Goal: Task Accomplishment & Management: Manage account settings

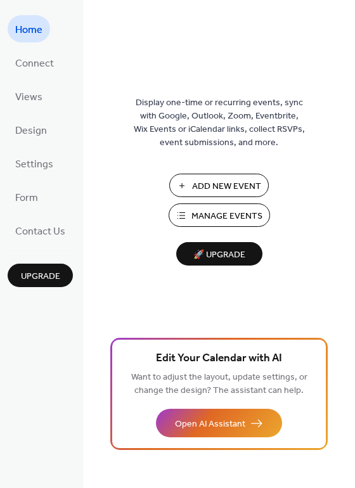
click at [206, 186] on span "Add New Event" at bounding box center [226, 186] width 69 height 13
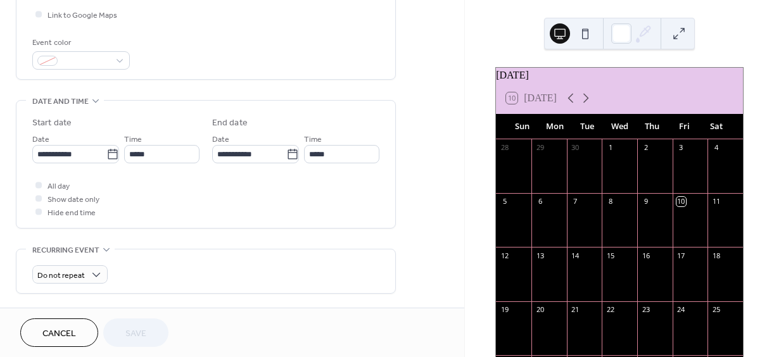
scroll to position [317, 0]
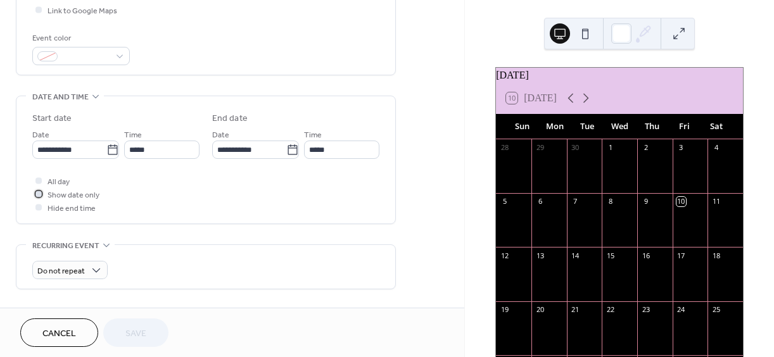
click at [41, 195] on div at bounding box center [38, 194] width 6 height 6
click at [38, 194] on icon at bounding box center [39, 194] width 4 height 4
click at [41, 178] on div at bounding box center [38, 180] width 6 height 6
click at [39, 179] on icon at bounding box center [38, 180] width 3 height 3
click at [40, 194] on div at bounding box center [38, 194] width 6 height 6
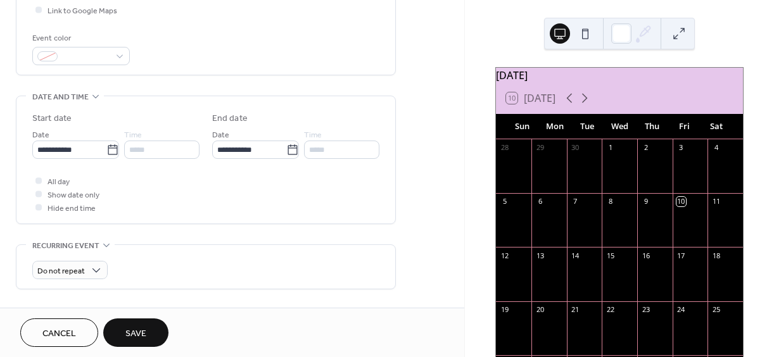
click at [41, 182] on div at bounding box center [38, 180] width 6 height 6
click at [40, 182] on div at bounding box center [38, 180] width 6 height 6
click at [37, 181] on div at bounding box center [38, 180] width 6 height 6
drag, startPoint x: 38, startPoint y: 181, endPoint x: 40, endPoint y: 198, distance: 17.2
click at [40, 198] on div "All day Show date only Hide end time" at bounding box center [205, 194] width 347 height 40
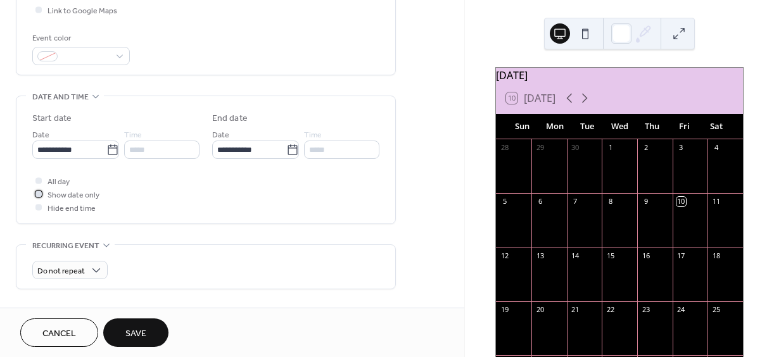
click at [37, 196] on div at bounding box center [38, 194] width 6 height 6
click at [37, 181] on div at bounding box center [38, 180] width 6 height 6
click at [110, 149] on icon at bounding box center [112, 150] width 13 height 13
click at [106, 149] on input "**********" at bounding box center [69, 150] width 74 height 18
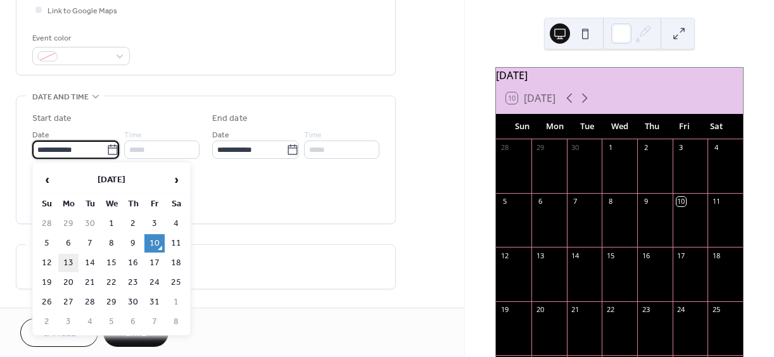
click at [69, 262] on td "13" at bounding box center [68, 263] width 20 height 18
type input "**********"
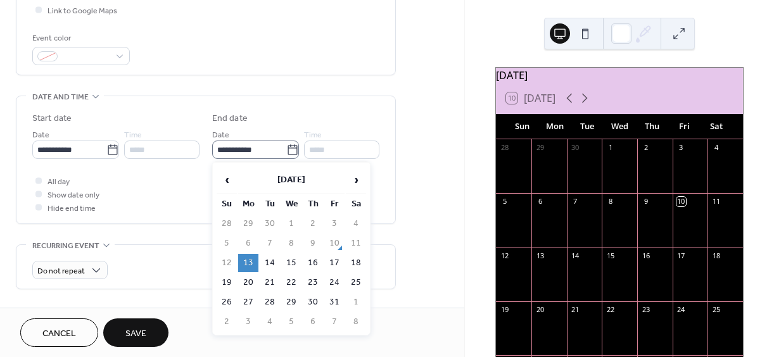
click at [293, 148] on icon at bounding box center [293, 149] width 10 height 10
click at [286, 148] on input "**********" at bounding box center [249, 150] width 74 height 18
click at [334, 278] on td "24" at bounding box center [334, 283] width 20 height 18
type input "**********"
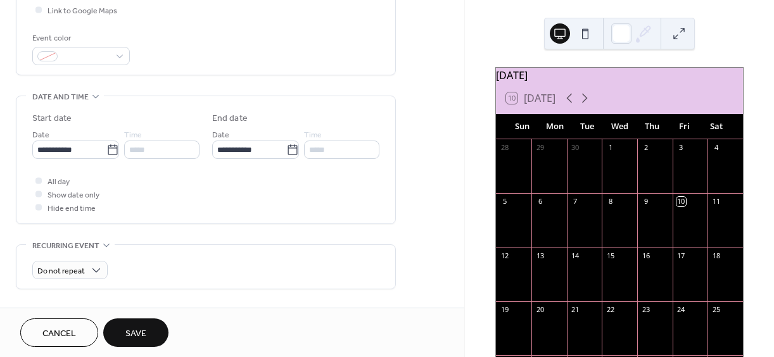
click at [159, 148] on div "*****" at bounding box center [161, 150] width 75 height 18
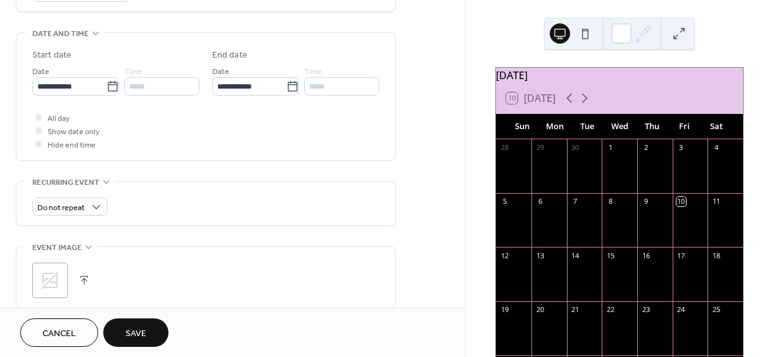
scroll to position [443, 0]
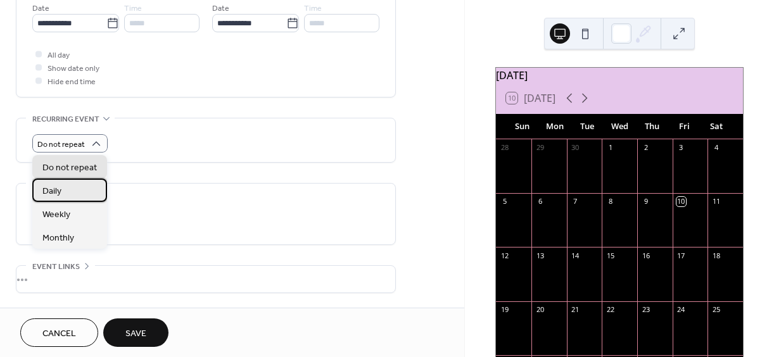
click at [79, 189] on div "Daily" at bounding box center [69, 190] width 75 height 23
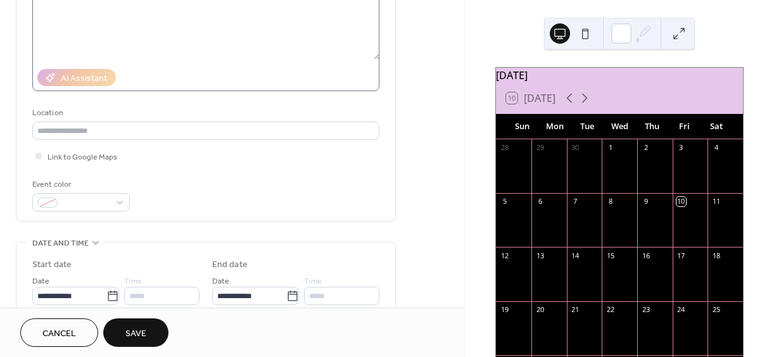
scroll to position [270, 0]
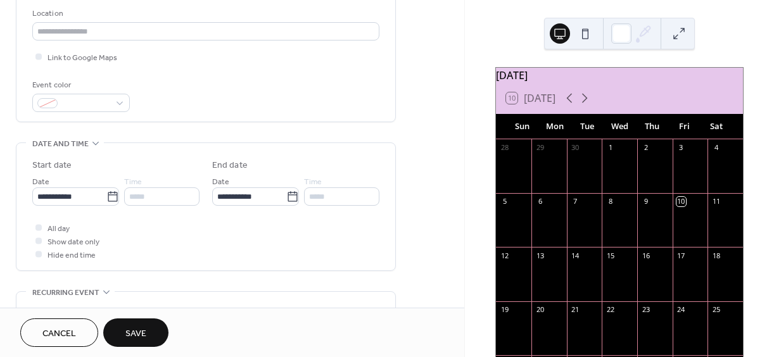
click at [141, 195] on div "*****" at bounding box center [161, 196] width 75 height 18
click at [42, 226] on div at bounding box center [38, 227] width 13 height 13
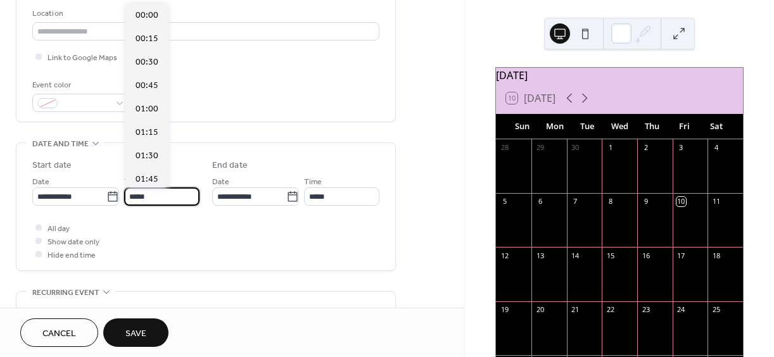
scroll to position [1125, 0]
drag, startPoint x: 166, startPoint y: 199, endPoint x: 132, endPoint y: 192, distance: 34.3
click at [132, 192] on input "*****" at bounding box center [161, 196] width 75 height 18
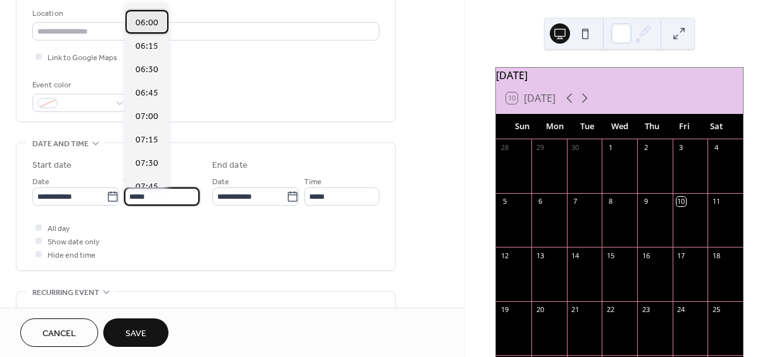
click at [156, 23] on span "06:00" at bounding box center [147, 22] width 23 height 13
type input "*****"
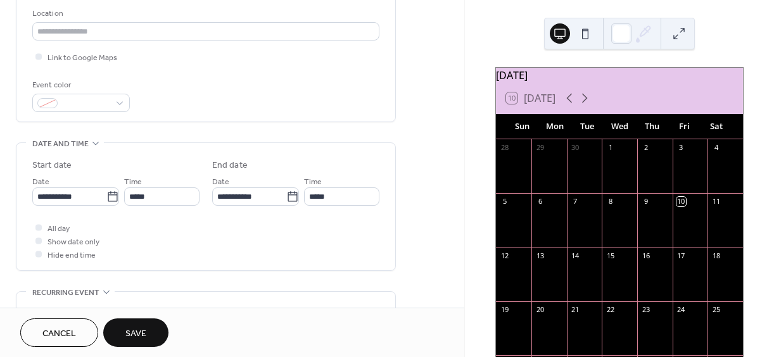
click at [276, 241] on div "All day Show date only Hide end time" at bounding box center [205, 241] width 347 height 40
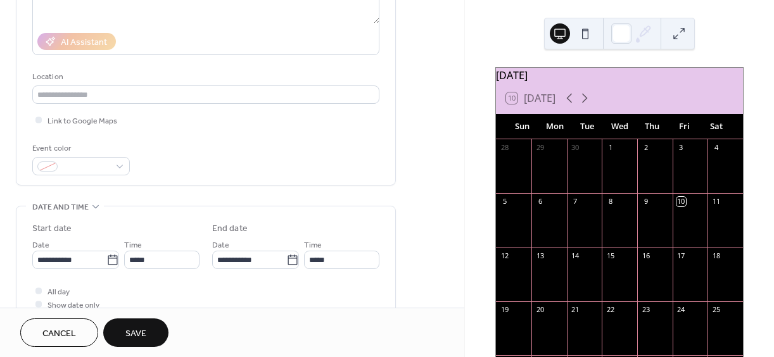
scroll to position [0, 0]
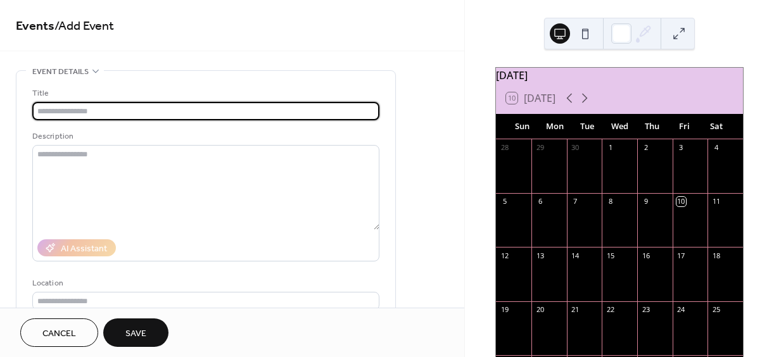
click at [108, 110] on input "text" at bounding box center [205, 111] width 347 height 18
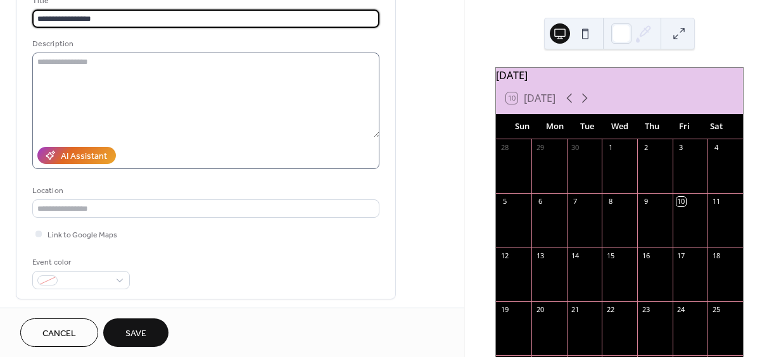
scroll to position [127, 0]
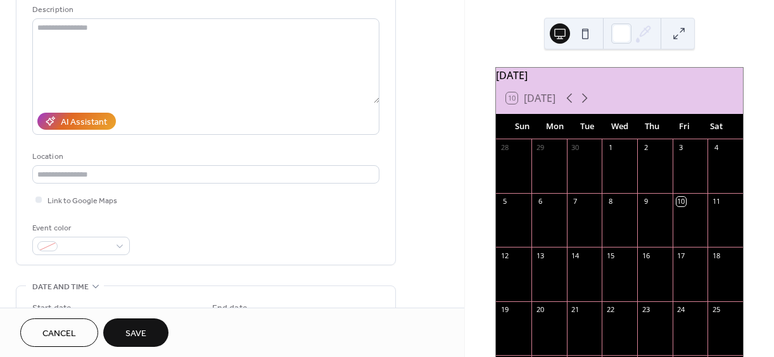
type input "**********"
click at [141, 327] on span "Save" at bounding box center [135, 333] width 21 height 13
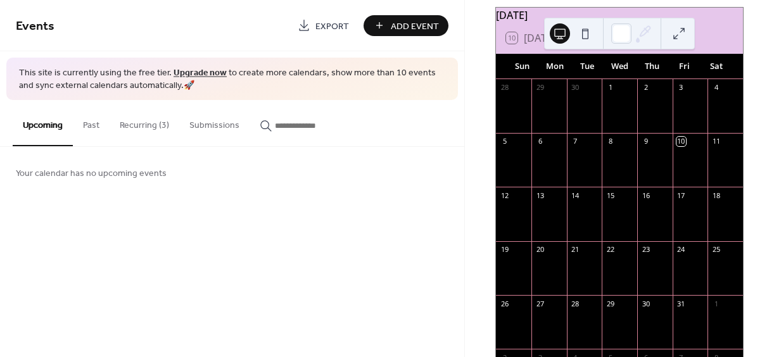
scroll to position [63, 0]
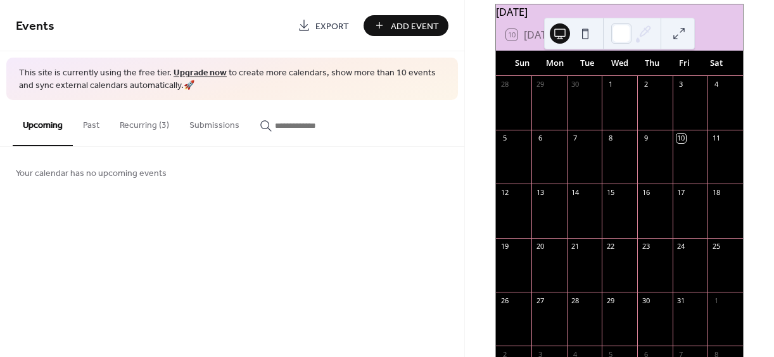
click at [129, 127] on button "Recurring (3)" at bounding box center [145, 122] width 70 height 45
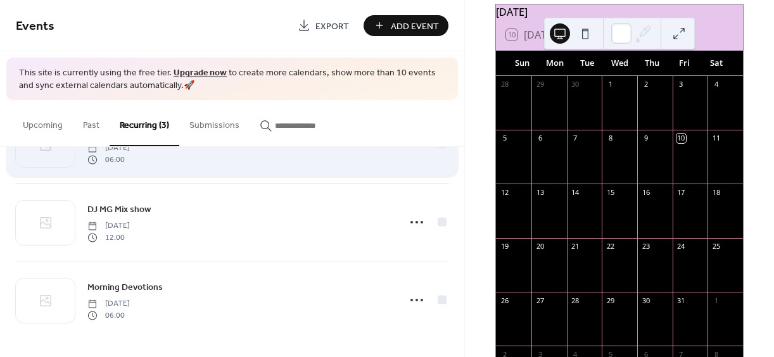
scroll to position [61, 0]
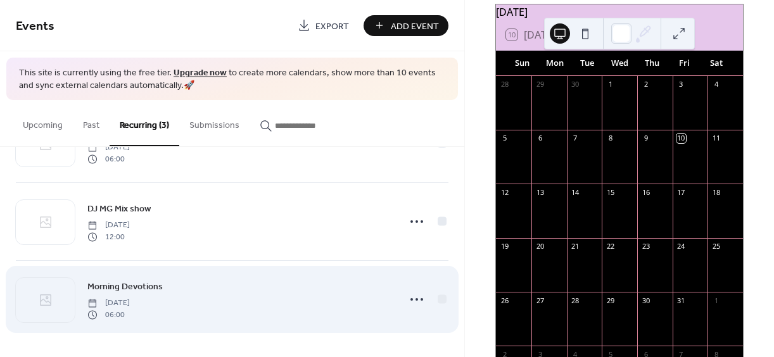
click at [326, 310] on div "Morning Devotions Monday, October 13, 2025 06:00" at bounding box center [239, 299] width 304 height 41
click at [42, 297] on icon at bounding box center [45, 300] width 15 height 15
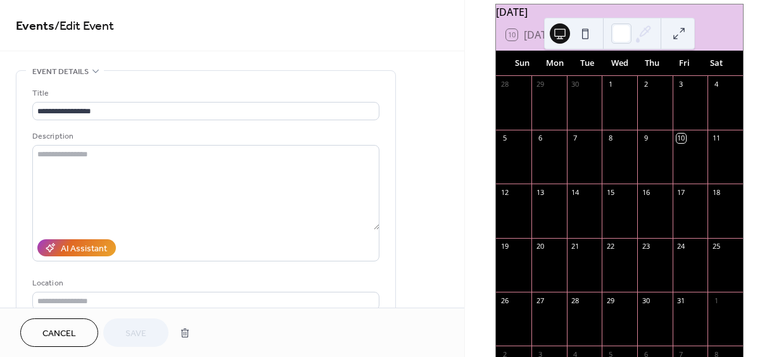
click at [44, 327] on span "Cancel" at bounding box center [59, 333] width 34 height 13
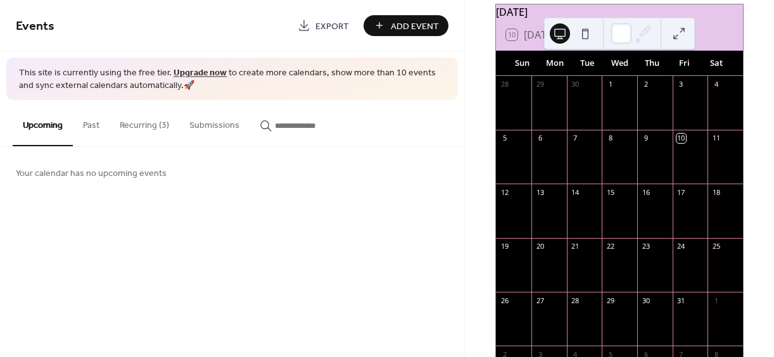
click at [149, 124] on button "Recurring (3)" at bounding box center [145, 122] width 70 height 45
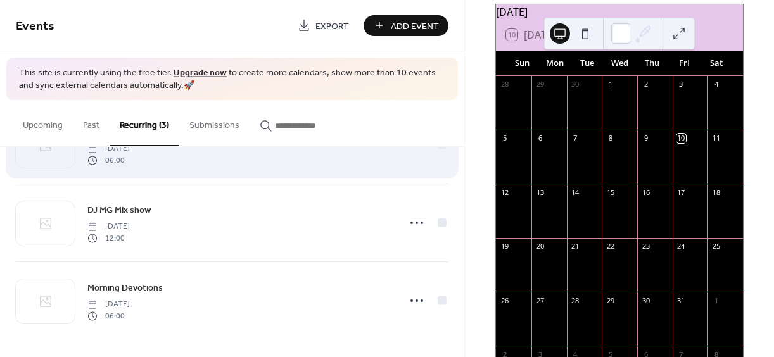
scroll to position [61, 0]
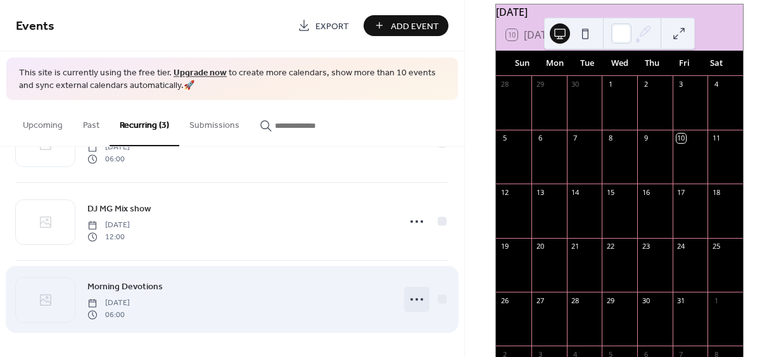
click at [416, 300] on circle at bounding box center [417, 299] width 3 height 3
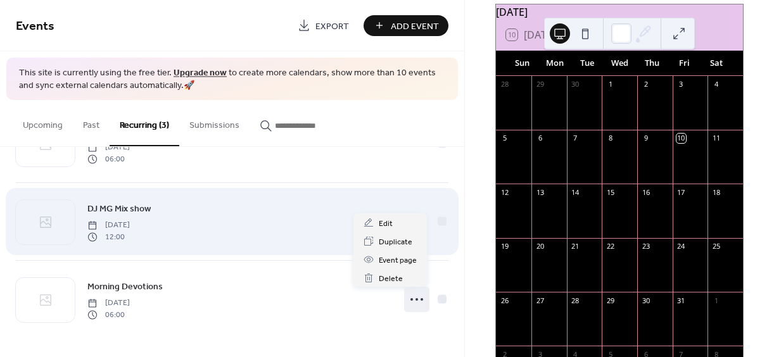
click at [294, 210] on div "DJ MG Mix show Thursday, September 18, 2025 12:00" at bounding box center [239, 221] width 304 height 41
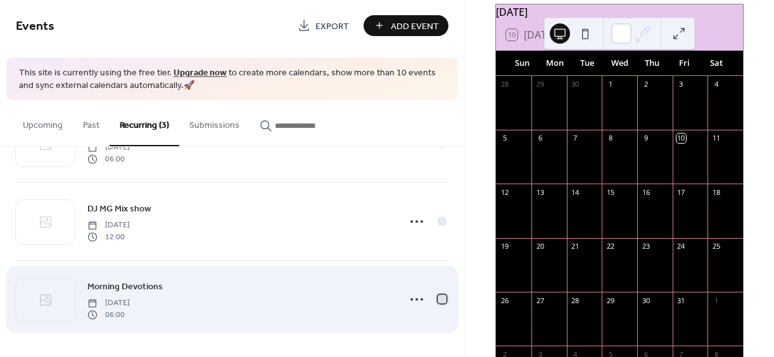
click at [438, 298] on div at bounding box center [442, 299] width 9 height 9
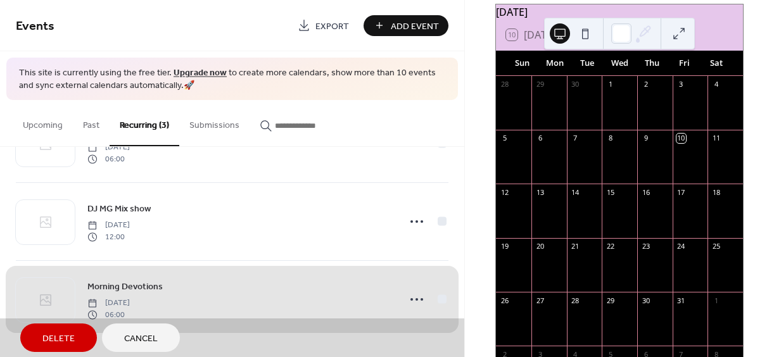
click at [440, 296] on div "Morning Devotions Monday, October 13, 2025 06:00" at bounding box center [232, 299] width 433 height 78
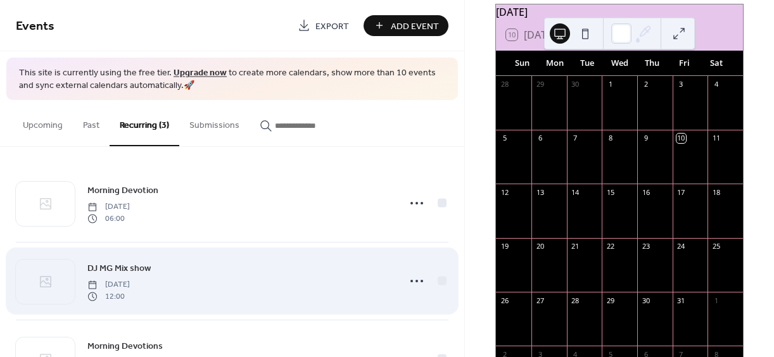
scroll to position [0, 0]
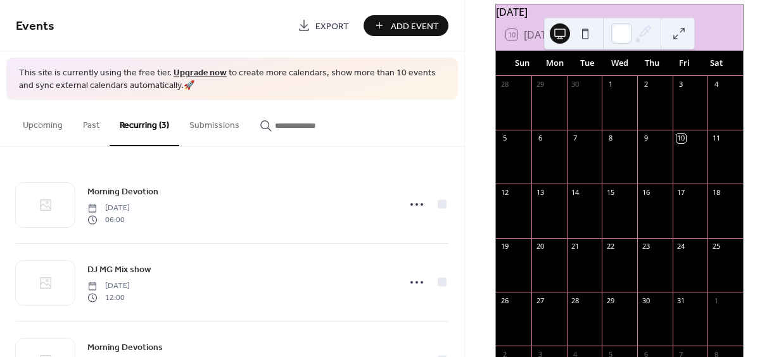
click at [56, 124] on button "Upcoming" at bounding box center [43, 122] width 60 height 45
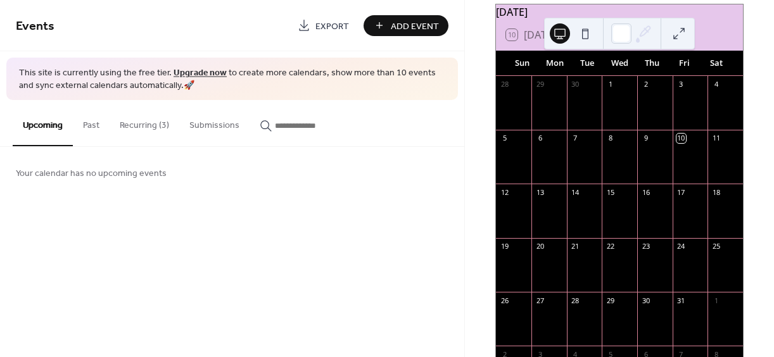
click at [149, 128] on button "Recurring (3)" at bounding box center [145, 122] width 70 height 45
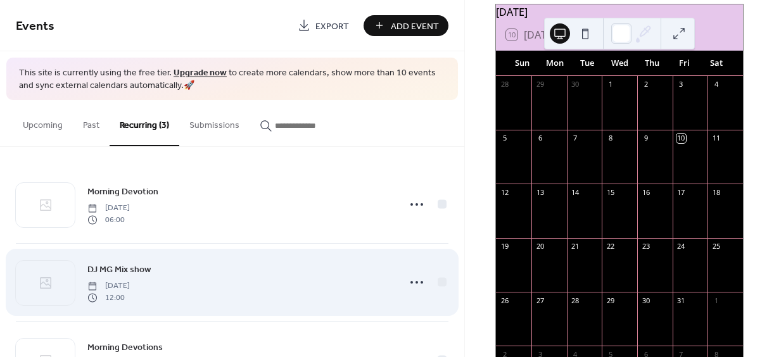
scroll to position [61, 0]
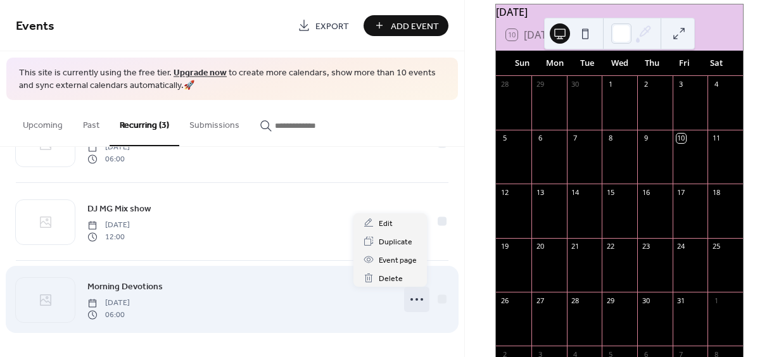
click at [418, 303] on icon at bounding box center [417, 299] width 20 height 20
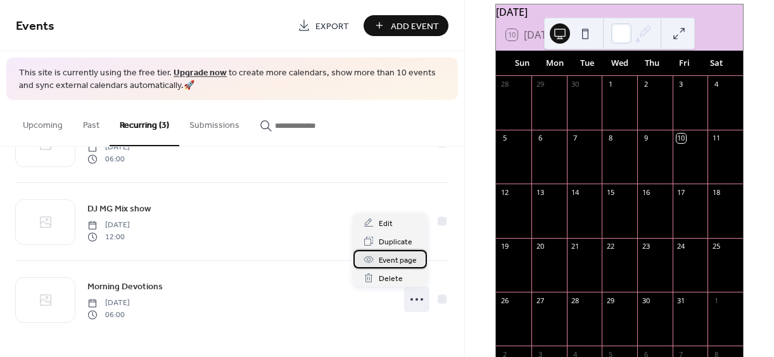
click at [404, 264] on span "Event page" at bounding box center [398, 260] width 38 height 13
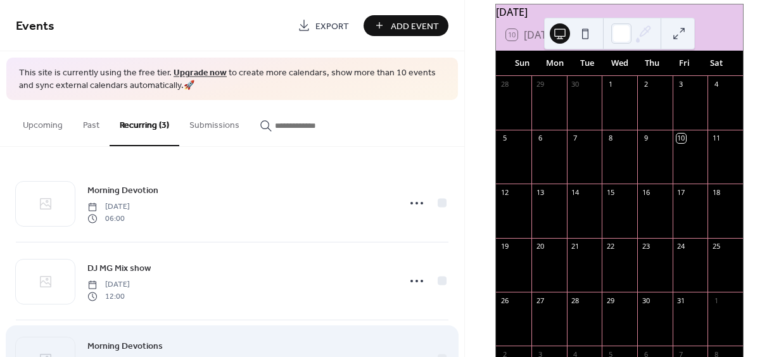
scroll to position [0, 0]
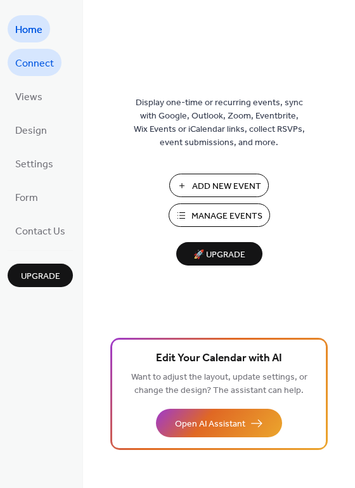
click at [32, 60] on span "Connect" at bounding box center [34, 64] width 39 height 20
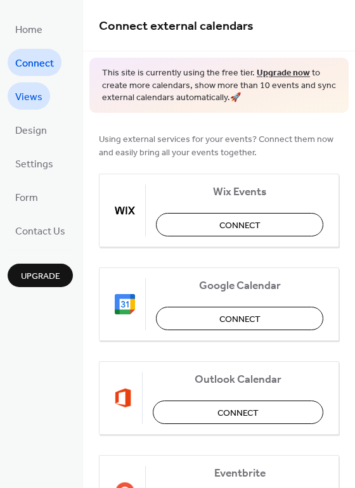
click at [37, 100] on span "Views" at bounding box center [28, 97] width 27 height 20
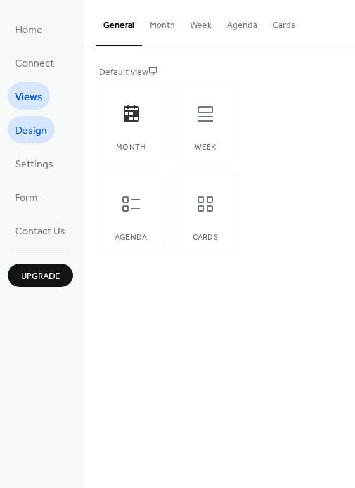
click at [41, 134] on span "Design" at bounding box center [31, 131] width 32 height 20
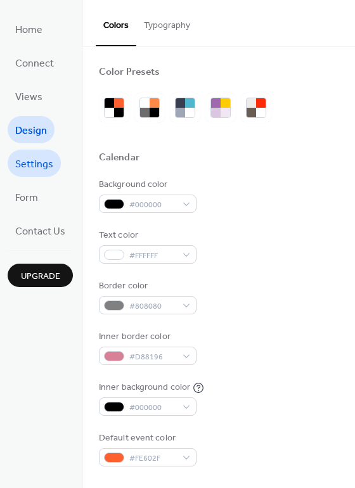
click at [45, 160] on span "Settings" at bounding box center [34, 165] width 38 height 20
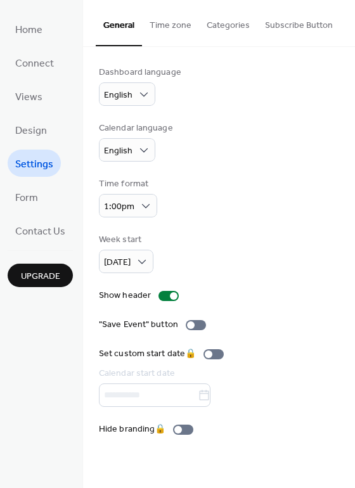
click at [47, 200] on ul "Home Connect Views Design Settings Form Contact Us" at bounding box center [40, 129] width 65 height 229
click at [37, 83] on link "Views" at bounding box center [29, 95] width 42 height 27
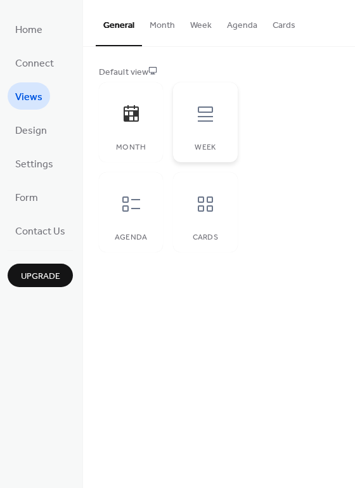
click at [205, 125] on div at bounding box center [205, 114] width 38 height 38
click at [134, 194] on icon at bounding box center [131, 204] width 20 height 20
click at [202, 202] on icon at bounding box center [205, 203] width 15 height 15
click at [139, 107] on icon at bounding box center [131, 114] width 20 height 20
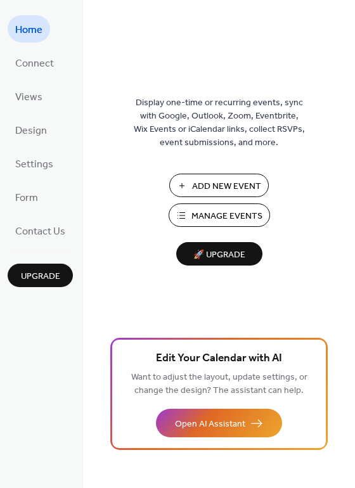
click at [231, 210] on span "Manage Events" at bounding box center [226, 216] width 71 height 13
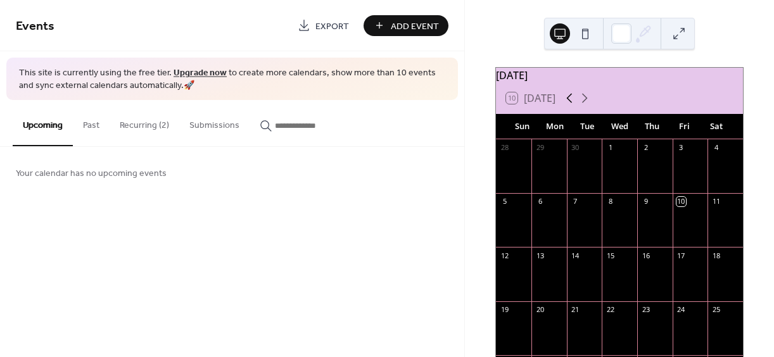
click at [570, 102] on icon at bounding box center [569, 98] width 15 height 15
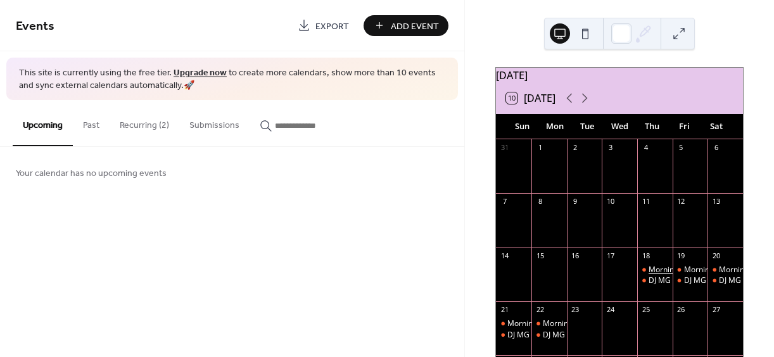
click at [649, 276] on div "Morning Devotion" at bounding box center [680, 270] width 63 height 11
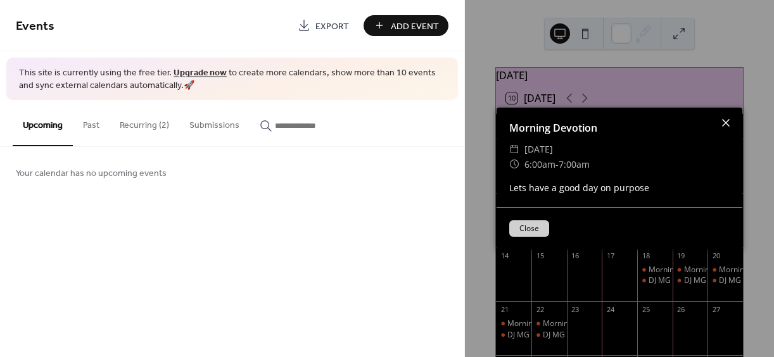
click at [726, 121] on icon at bounding box center [725, 122] width 15 height 15
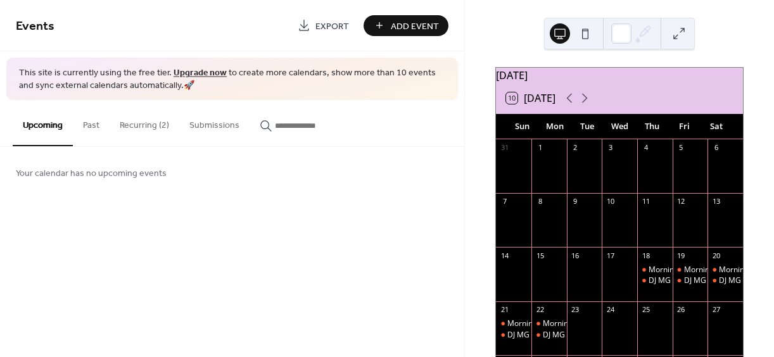
click at [141, 126] on button "Recurring (2)" at bounding box center [145, 122] width 70 height 45
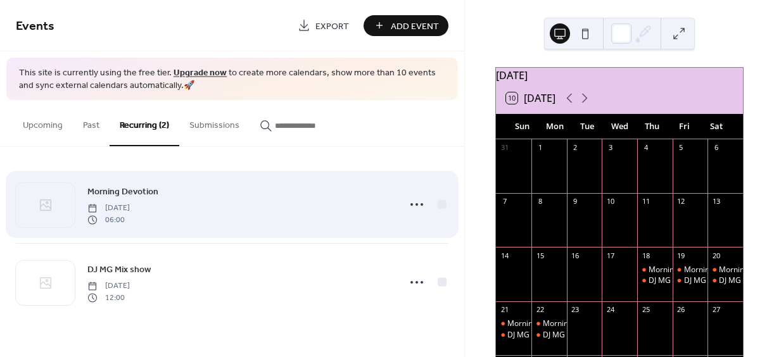
click at [124, 189] on span "Morning Devotion" at bounding box center [122, 192] width 71 height 13
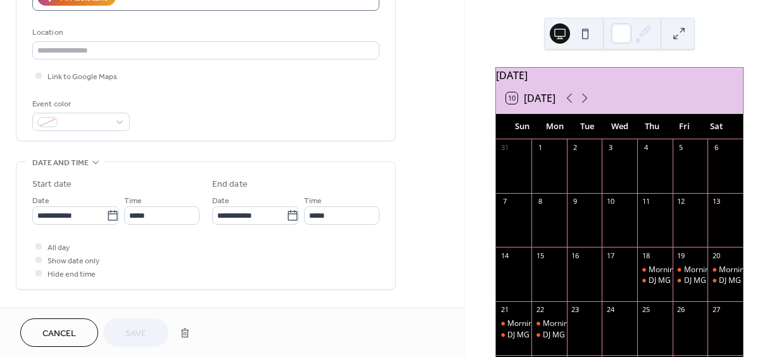
scroll to position [253, 0]
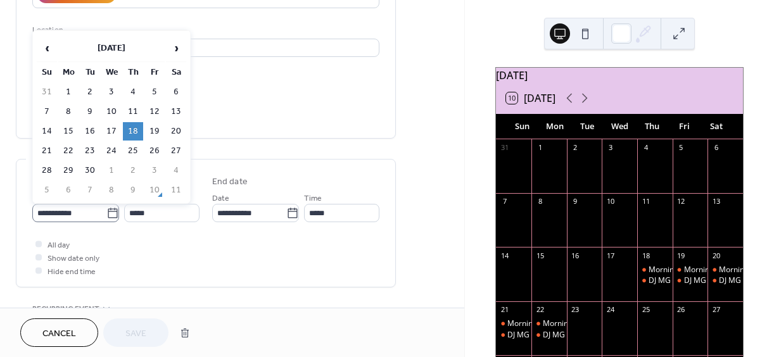
click at [107, 212] on icon at bounding box center [112, 213] width 13 height 13
click at [106, 212] on input "**********" at bounding box center [69, 213] width 74 height 18
click at [177, 44] on span "›" at bounding box center [176, 47] width 19 height 25
click at [68, 128] on td "13" at bounding box center [68, 131] width 20 height 18
type input "**********"
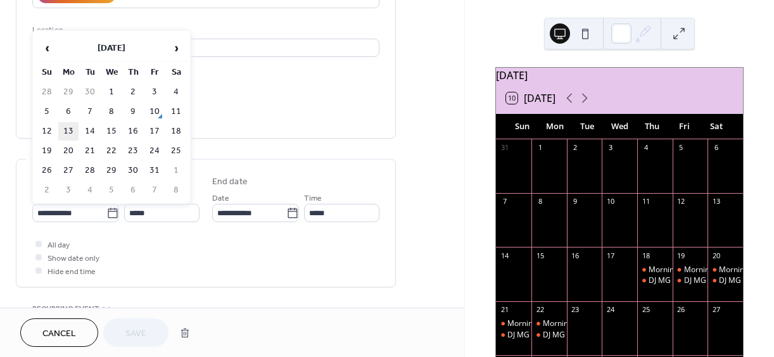
type input "**********"
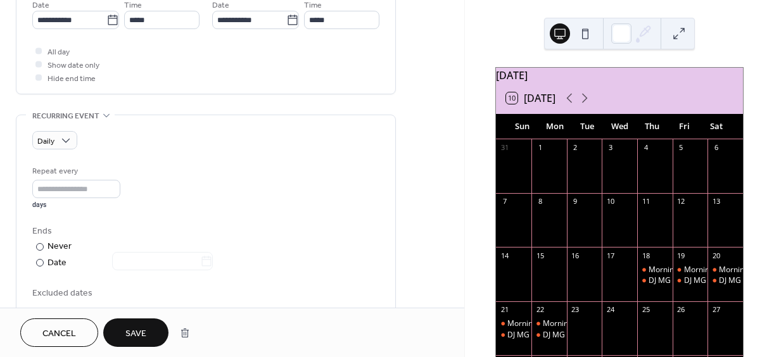
scroll to position [443, 0]
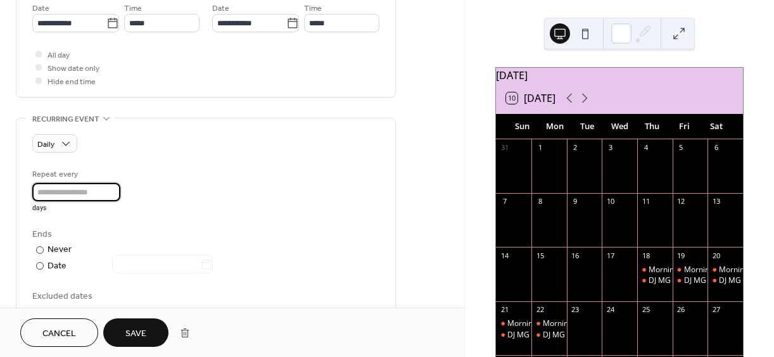
click at [115, 189] on input "*" at bounding box center [76, 192] width 88 height 18
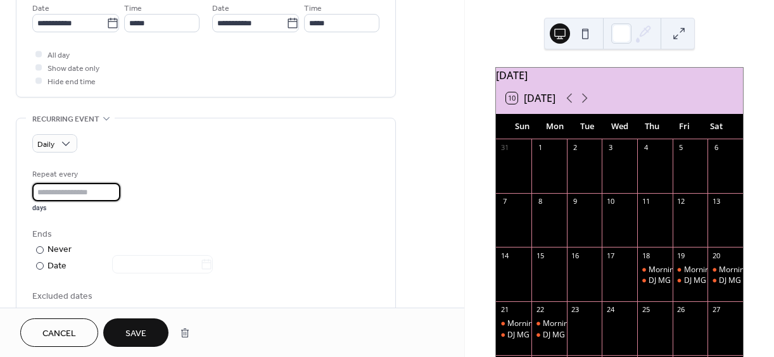
click at [115, 189] on input "**" at bounding box center [76, 192] width 88 height 18
click at [115, 192] on input "*" at bounding box center [76, 192] width 88 height 18
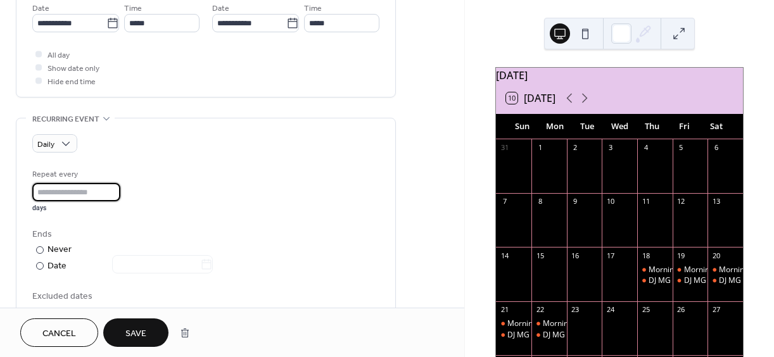
click at [115, 192] on input "*" at bounding box center [76, 192] width 88 height 18
click at [111, 191] on input "*" at bounding box center [76, 192] width 88 height 18
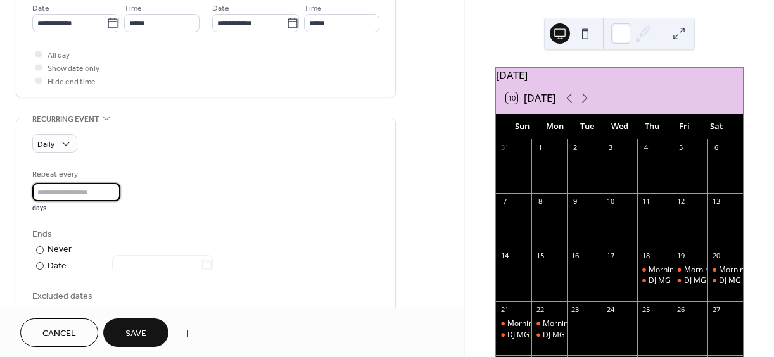
click at [111, 191] on input "*" at bounding box center [76, 192] width 88 height 18
click at [117, 192] on input "*" at bounding box center [76, 192] width 88 height 18
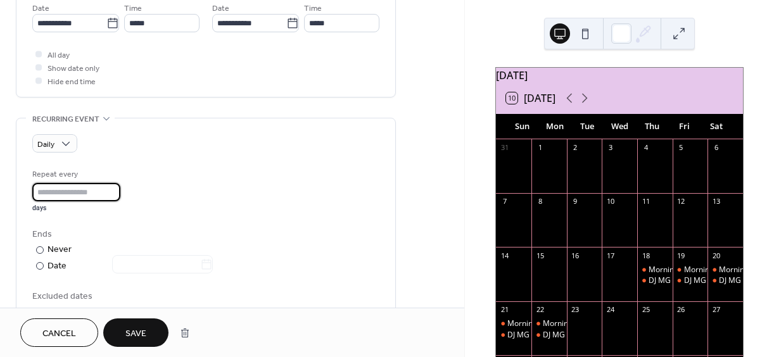
click at [117, 192] on input "*" at bounding box center [76, 192] width 88 height 18
type input "*"
click at [117, 192] on input "*" at bounding box center [76, 192] width 88 height 18
click at [113, 235] on div "Ends" at bounding box center [204, 234] width 345 height 13
click at [41, 266] on div at bounding box center [40, 266] width 8 height 8
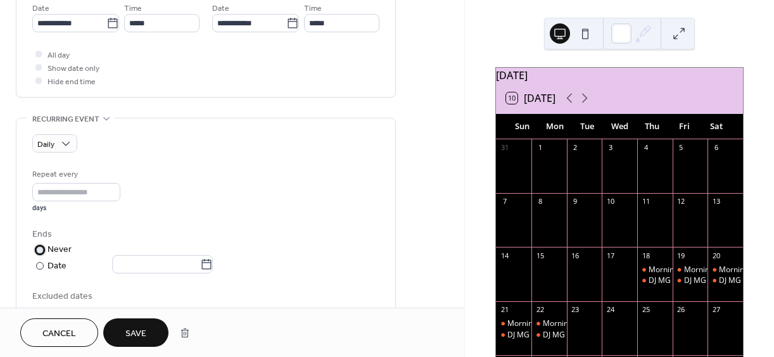
click at [41, 246] on div at bounding box center [40, 250] width 8 height 8
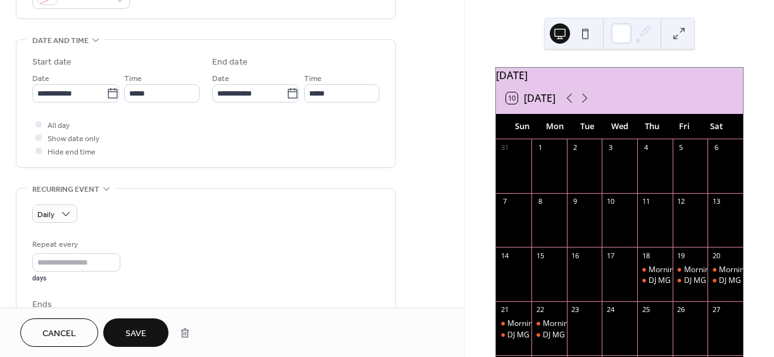
scroll to position [317, 0]
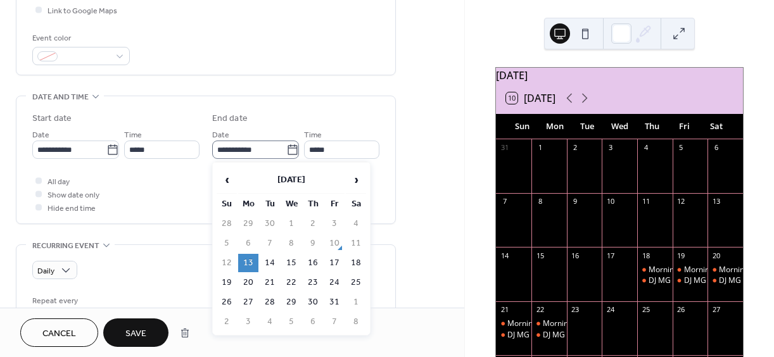
click at [287, 149] on icon at bounding box center [292, 150] width 13 height 13
click at [286, 149] on input "**********" at bounding box center [249, 150] width 74 height 18
click at [336, 300] on td "31" at bounding box center [334, 302] width 20 height 18
type input "**********"
